Goal: Task Accomplishment & Management: Use online tool/utility

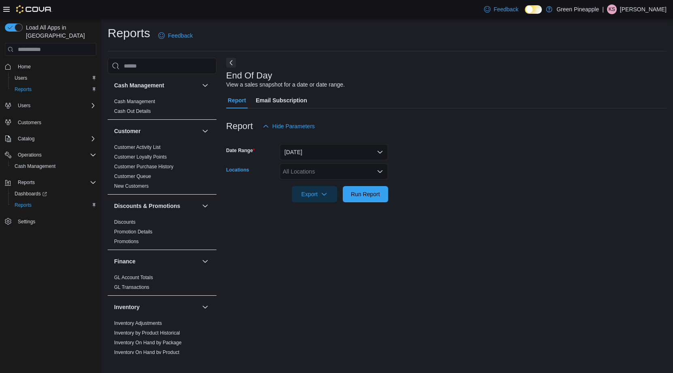
click at [336, 172] on div "All Locations" at bounding box center [334, 172] width 108 height 16
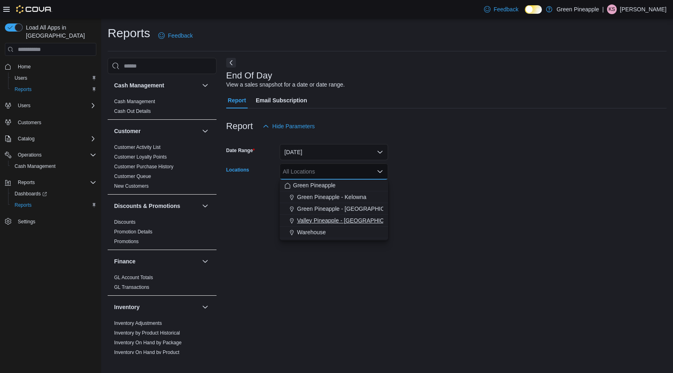
click at [362, 223] on span "Valley Pineapple - [GEOGRAPHIC_DATA]" at bounding box center [350, 221] width 106 height 8
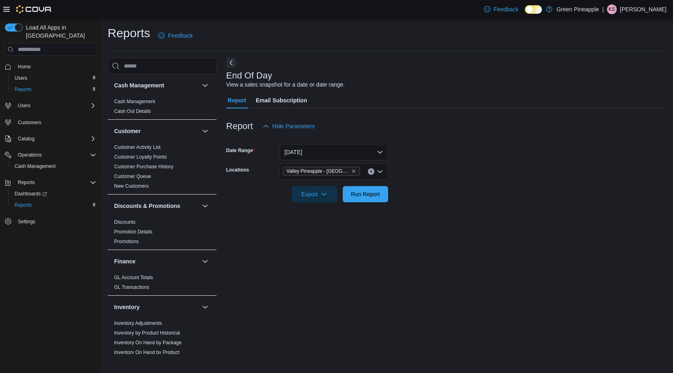
click at [515, 187] on form "Date Range [DATE] Locations Valley [GEOGRAPHIC_DATA] - [GEOGRAPHIC_DATA] Export…" at bounding box center [446, 168] width 440 height 68
click at [364, 194] on span "Run Report" at bounding box center [365, 194] width 29 height 8
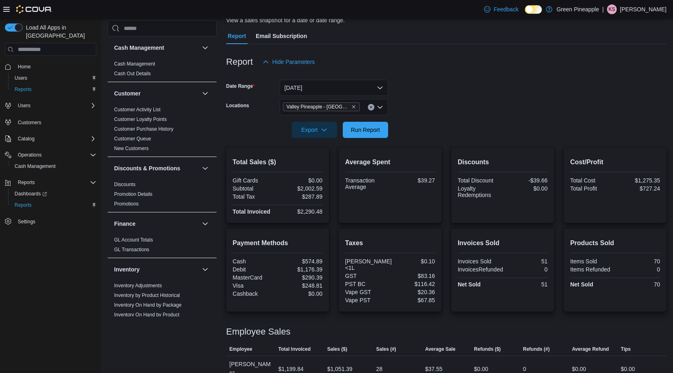
scroll to position [81, 0]
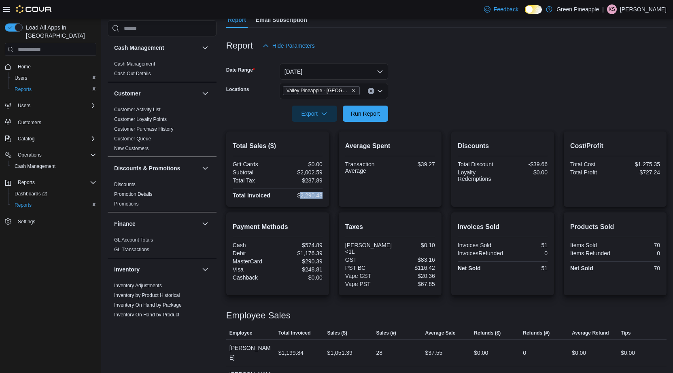
drag, startPoint x: 298, startPoint y: 196, endPoint x: 323, endPoint y: 197, distance: 24.7
click at [323, 197] on div "Total Sales ($) Gift Cards $0.00 Subtotal $2,002.59 Total Tax $287.89 Total Inv…" at bounding box center [277, 169] width 103 height 75
copy div "2,290.48"
click at [376, 110] on span "Run Report" at bounding box center [366, 113] width 36 height 16
click at [636, 10] on p "[PERSON_NAME]" at bounding box center [643, 9] width 47 height 10
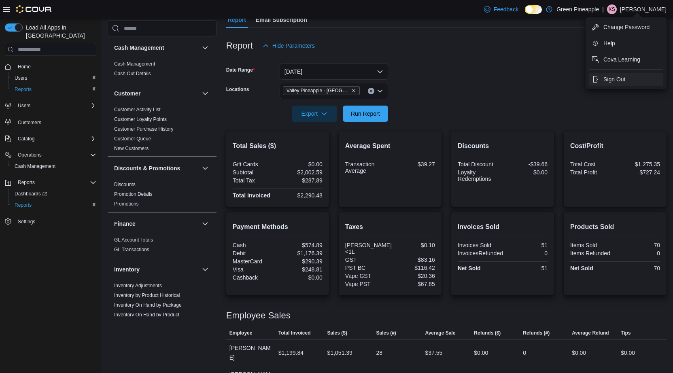
click at [625, 83] on span "Sign Out" at bounding box center [615, 79] width 22 height 8
